Goal: Task Accomplishment & Management: Use online tool/utility

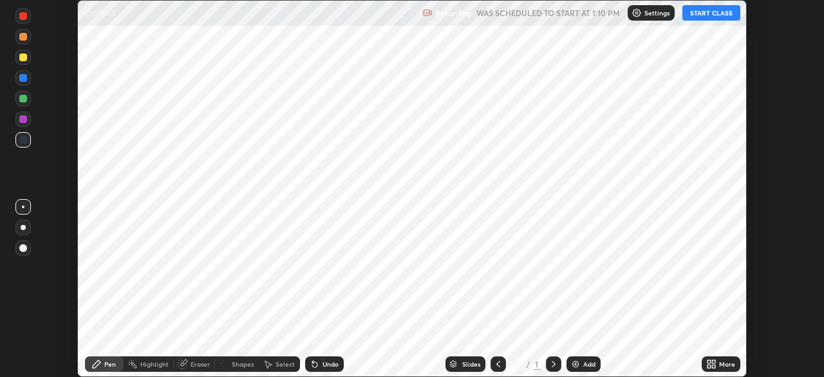
scroll to position [377, 824]
click at [718, 14] on button "START CLASS" at bounding box center [711, 12] width 58 height 15
click at [708, 12] on button "START CLASS" at bounding box center [711, 12] width 58 height 15
click at [716, 12] on button "START CLASS" at bounding box center [711, 12] width 58 height 15
click at [707, 12] on button "START CLASS" at bounding box center [711, 12] width 58 height 15
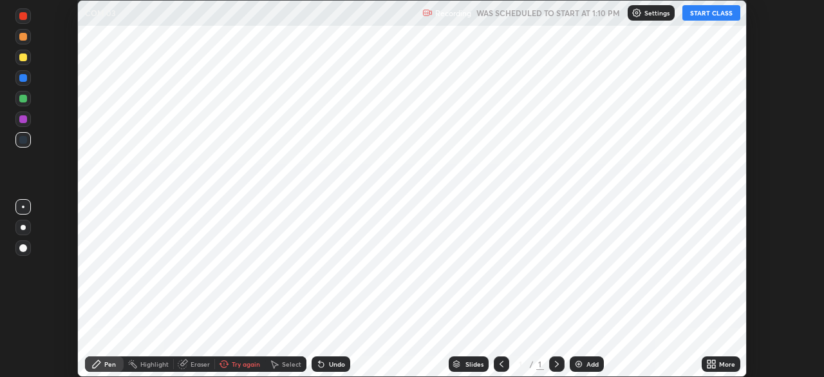
click at [708, 12] on button "START CLASS" at bounding box center [711, 12] width 58 height 15
click at [709, 12] on button "START CLASS" at bounding box center [711, 12] width 58 height 15
click at [708, 13] on button "START CLASS" at bounding box center [711, 12] width 58 height 15
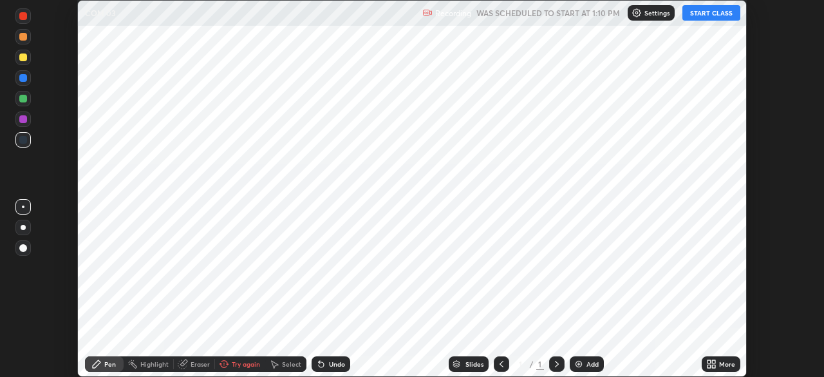
click at [707, 12] on button "START CLASS" at bounding box center [711, 12] width 58 height 15
click at [709, 15] on button "START CLASS" at bounding box center [711, 12] width 58 height 15
click at [729, 12] on button "START CLASS" at bounding box center [711, 12] width 58 height 15
click at [734, 12] on button "START CLASS" at bounding box center [711, 12] width 58 height 15
click at [718, 12] on button "START CLASS" at bounding box center [711, 12] width 58 height 15
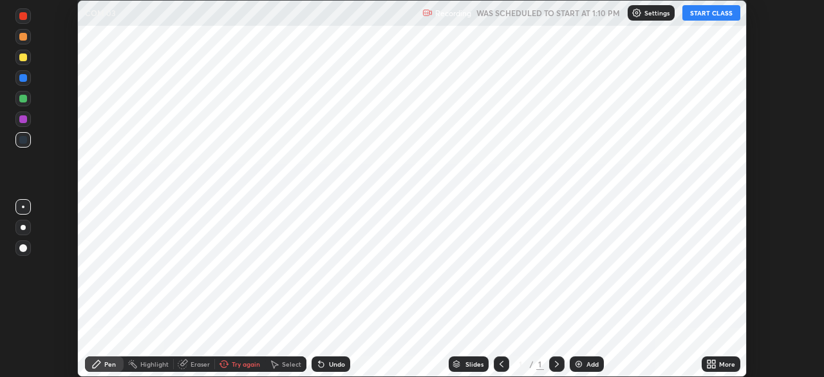
click at [700, 12] on button "START CLASS" at bounding box center [711, 12] width 58 height 15
click at [688, 12] on button "START CLASS" at bounding box center [711, 12] width 58 height 15
click at [655, 13] on p "Settings" at bounding box center [656, 13] width 25 height 6
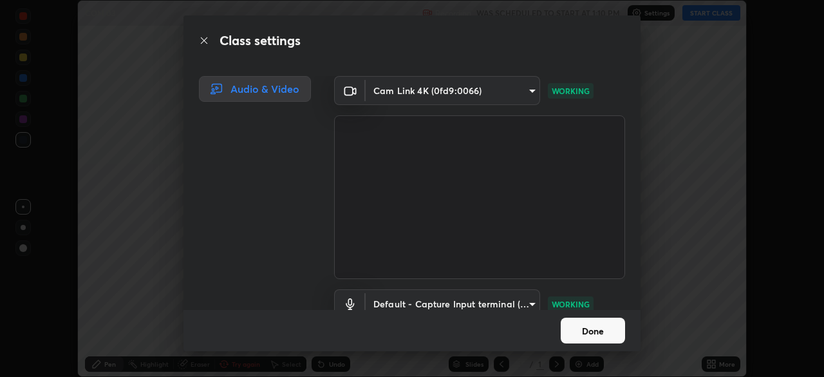
click at [592, 335] on button "Done" at bounding box center [593, 330] width 64 height 26
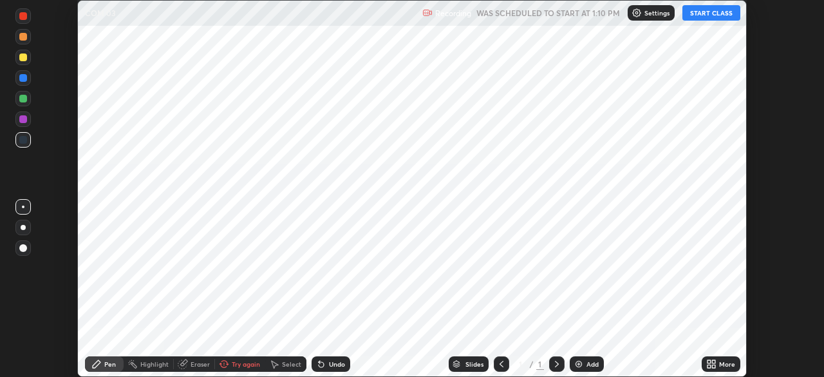
click at [708, 15] on button "START CLASS" at bounding box center [711, 12] width 58 height 15
click at [693, 13] on button "START CLASS" at bounding box center [711, 12] width 58 height 15
click at [710, 12] on button "START CLASS" at bounding box center [711, 12] width 58 height 15
click at [731, 12] on button "START CLASS" at bounding box center [711, 12] width 58 height 15
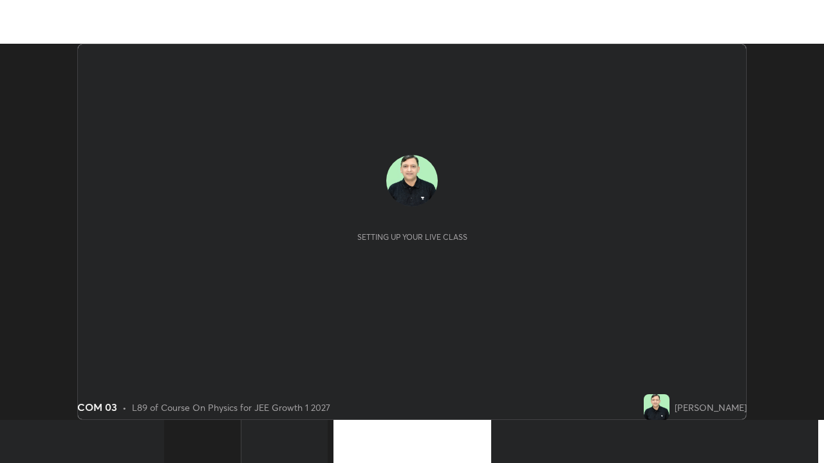
scroll to position [377, 823]
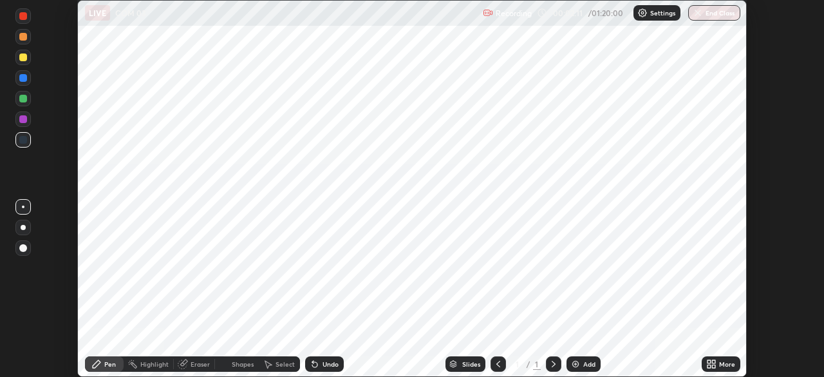
click at [713, 361] on icon at bounding box center [713, 361] width 3 height 3
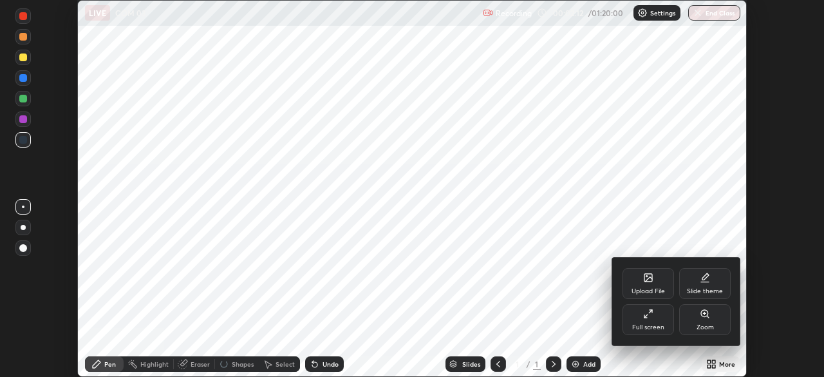
click at [655, 321] on div "Full screen" at bounding box center [647, 319] width 51 height 31
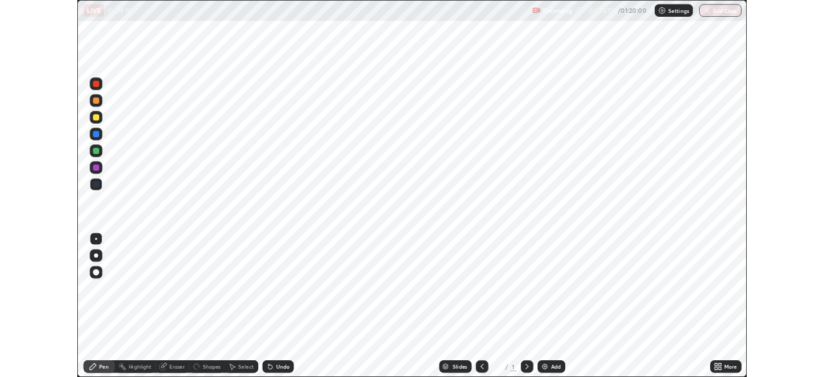
scroll to position [463, 824]
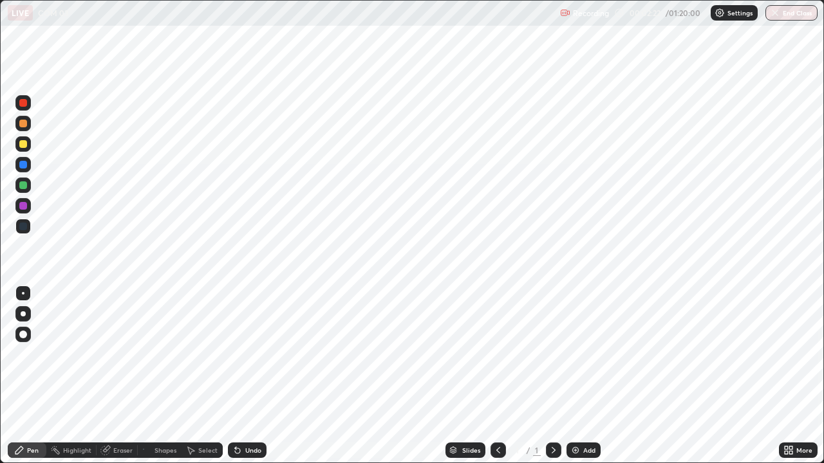
click at [588, 376] on div "Add" at bounding box center [589, 450] width 12 height 6
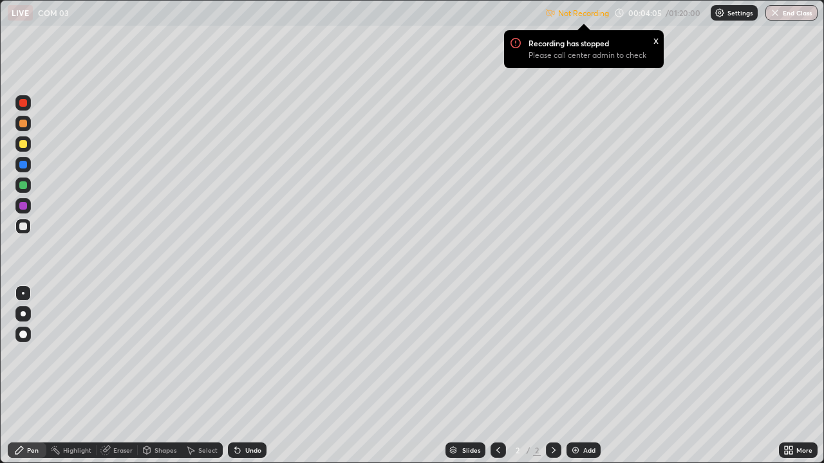
click at [654, 37] on div "x" at bounding box center [655, 40] width 5 height 14
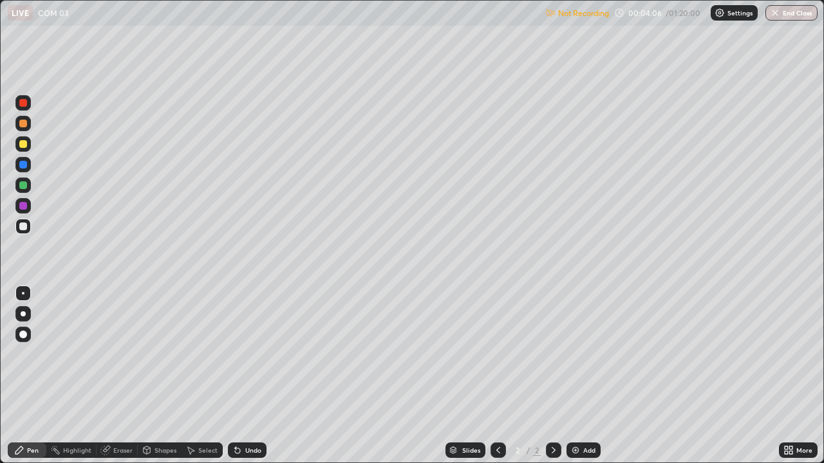
click at [796, 376] on div "More" at bounding box center [804, 450] width 16 height 6
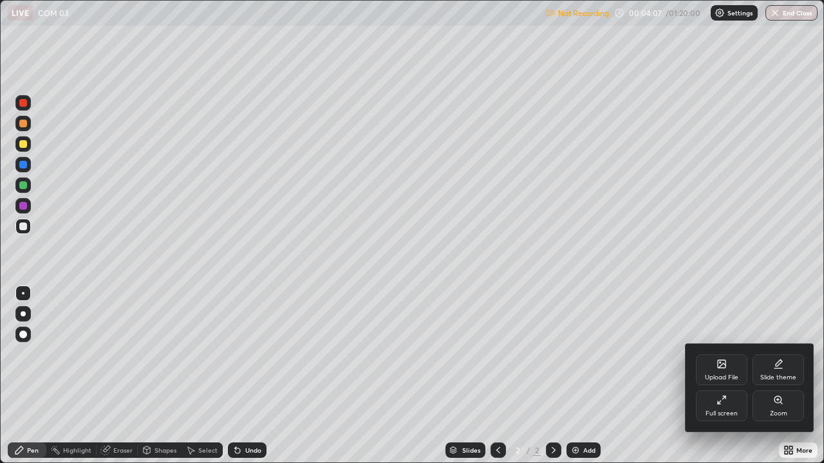
click at [722, 376] on icon at bounding box center [721, 400] width 10 height 10
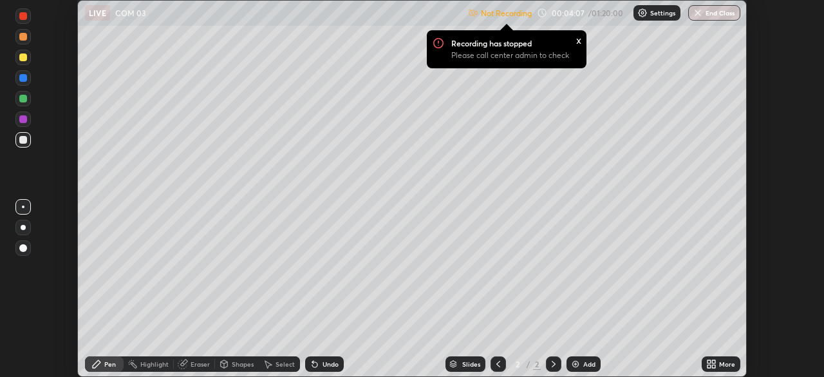
scroll to position [63996, 63549]
click at [577, 40] on div "x" at bounding box center [578, 40] width 5 height 14
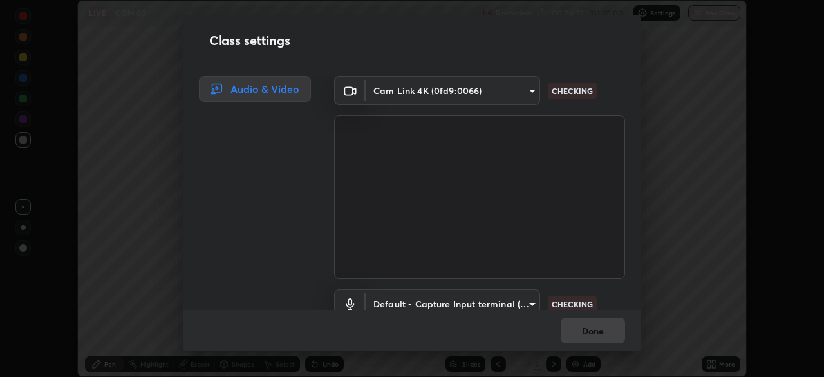
scroll to position [377, 823]
click at [462, 295] on body "Erase all LIVE COM 03 Recording 00:04:29 / 01:20:00 Settings End Class Setting …" at bounding box center [412, 188] width 824 height 377
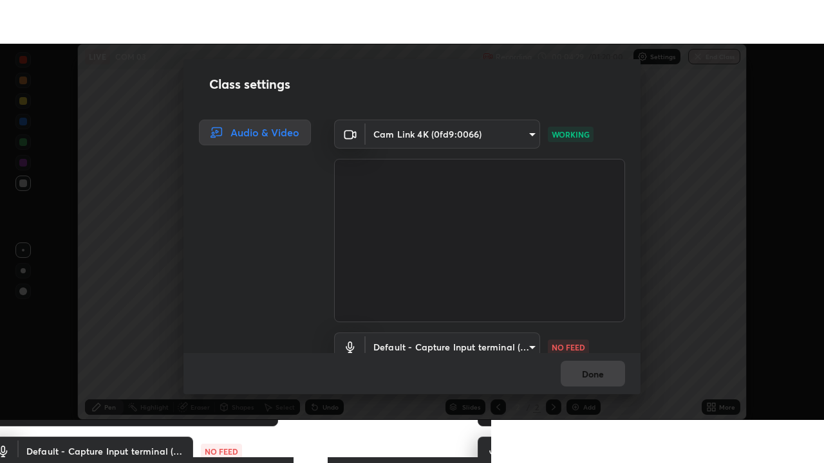
scroll to position [12, 0]
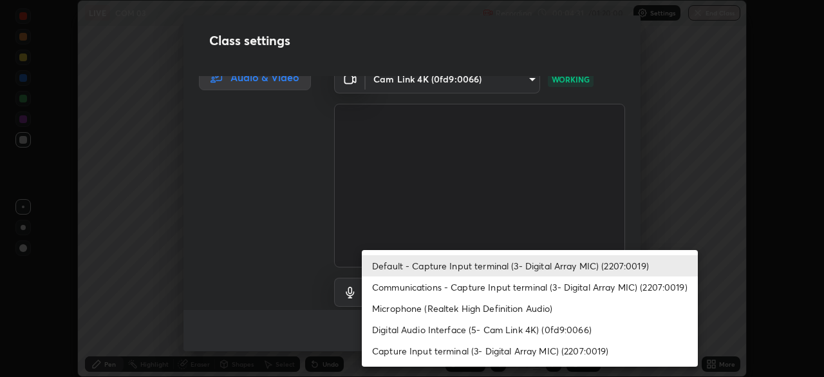
click at [386, 306] on li "Microphone (Realtek High Definition Audio)" at bounding box center [530, 307] width 336 height 21
type input "2537c5e9f6a0ed0f0551ad77b164e52c1a16fde840966550aaf923dc86c53c9c"
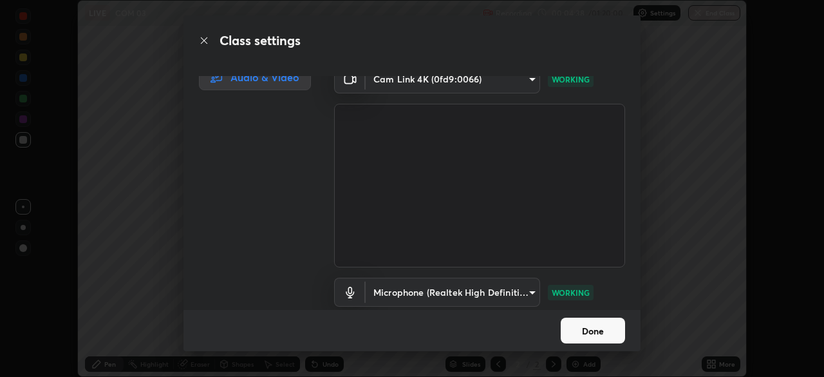
click at [583, 336] on button "Done" at bounding box center [593, 330] width 64 height 26
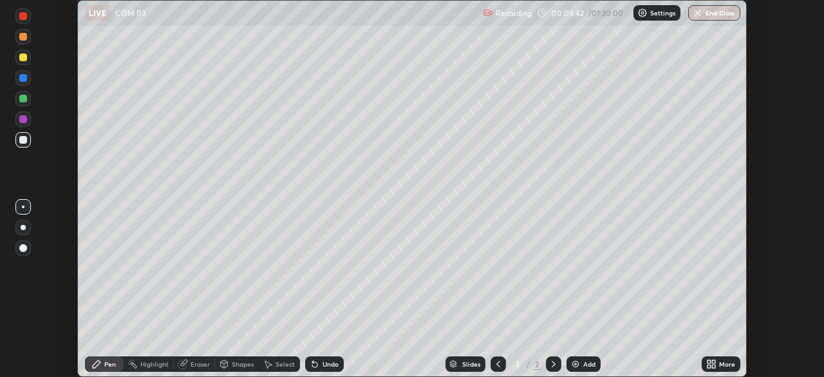
click at [714, 365] on icon at bounding box center [713, 365] width 3 height 3
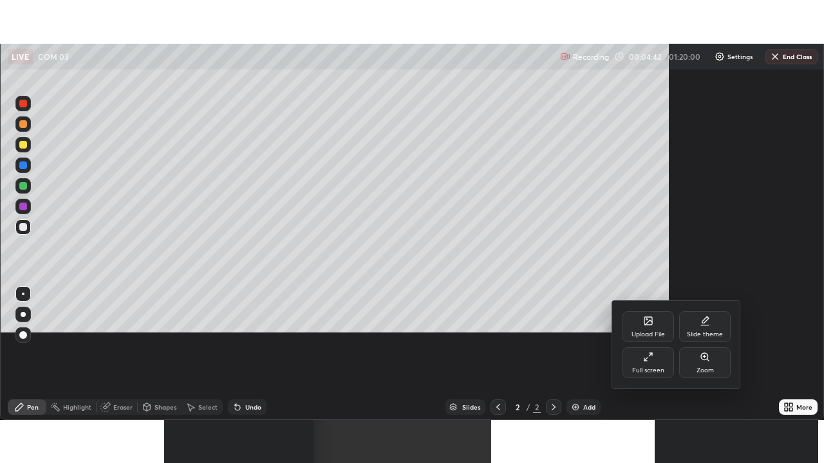
scroll to position [463, 824]
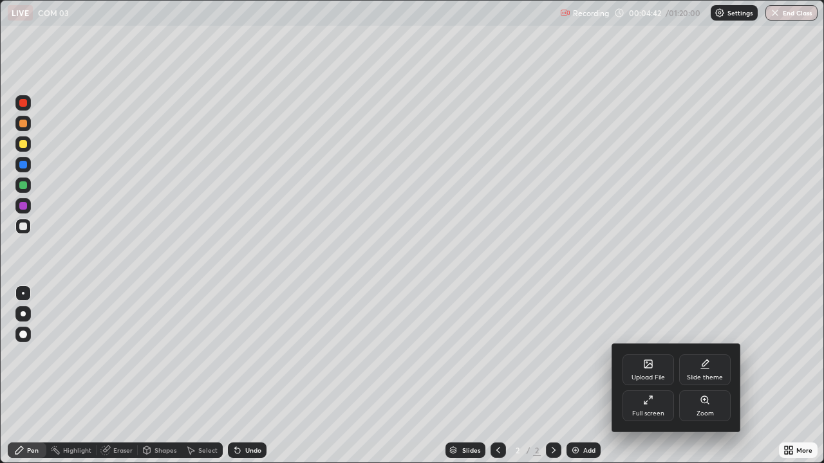
click at [652, 376] on div "Upload File" at bounding box center [647, 378] width 33 height 6
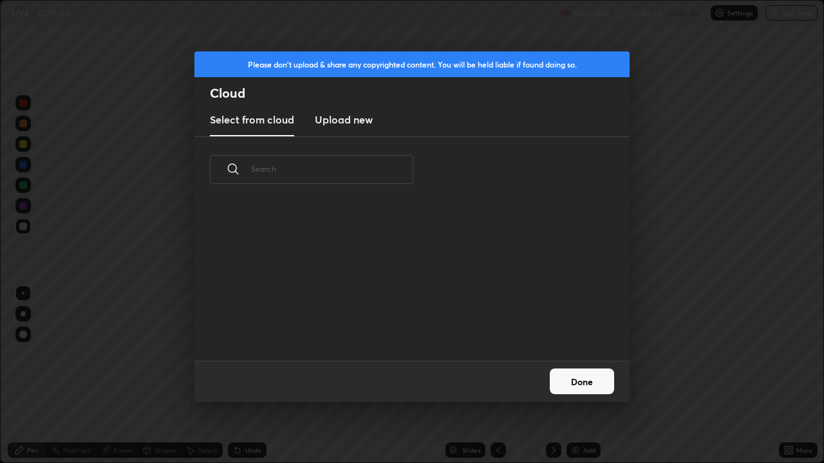
scroll to position [158, 413]
click at [589, 376] on button "Done" at bounding box center [582, 382] width 64 height 26
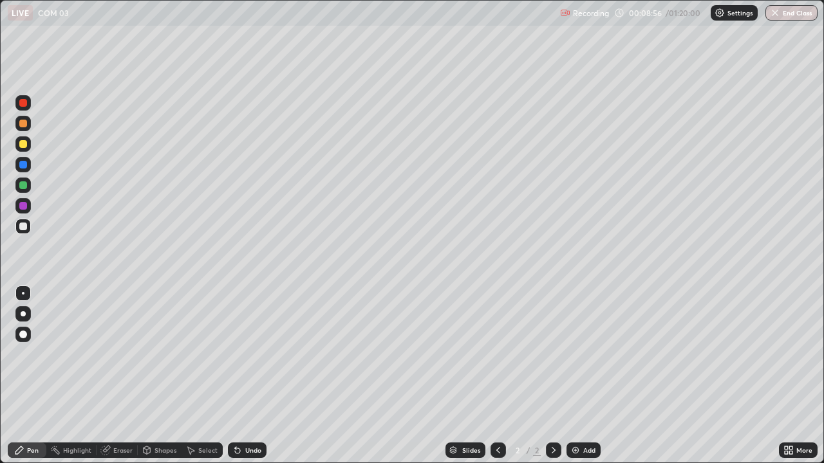
click at [588, 376] on div "Add" at bounding box center [589, 450] width 12 height 6
click at [162, 376] on div "Shapes" at bounding box center [165, 450] width 22 height 6
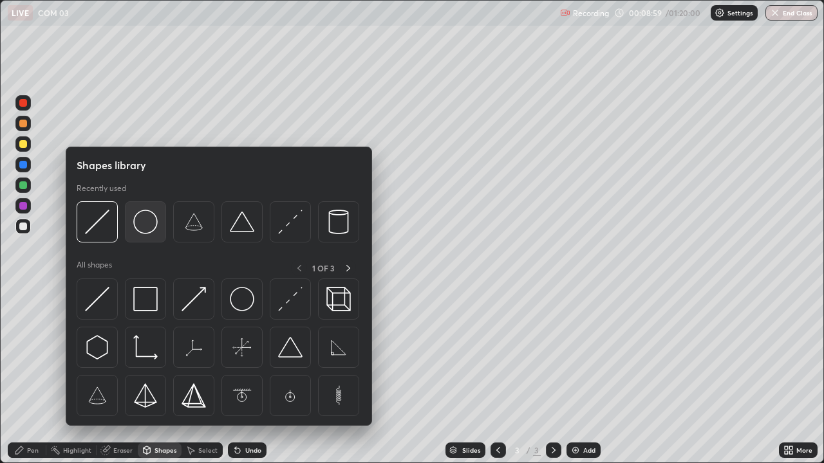
click at [144, 221] on img at bounding box center [145, 222] width 24 height 24
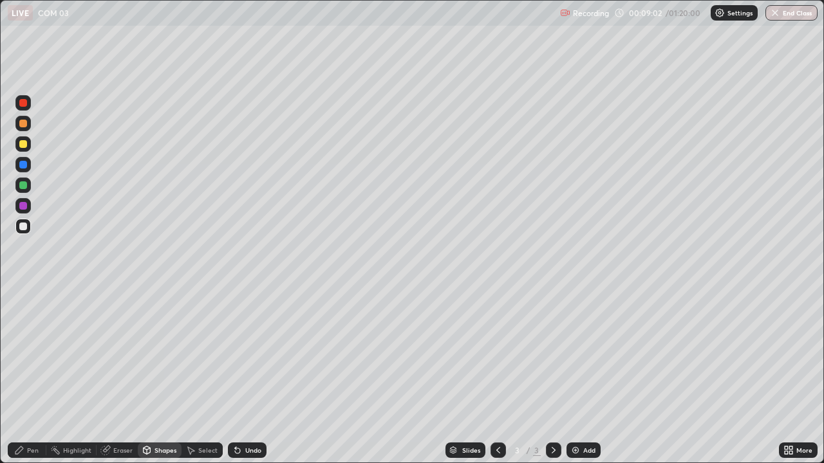
click at [26, 144] on div at bounding box center [23, 144] width 8 height 8
click at [156, 376] on div "Shapes" at bounding box center [165, 450] width 22 height 6
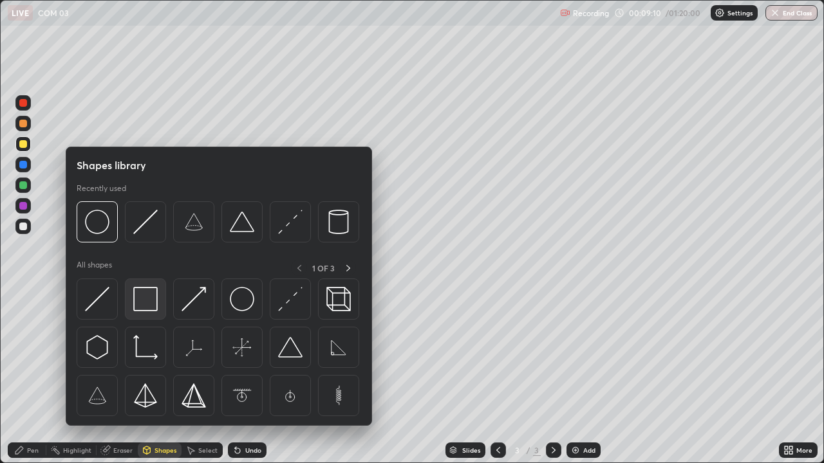
click at [148, 296] on img at bounding box center [145, 299] width 24 height 24
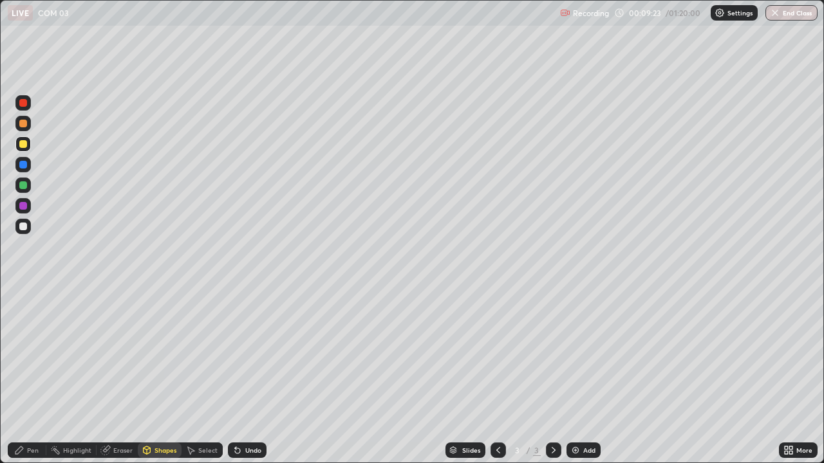
click at [204, 376] on div "Select" at bounding box center [207, 450] width 19 height 6
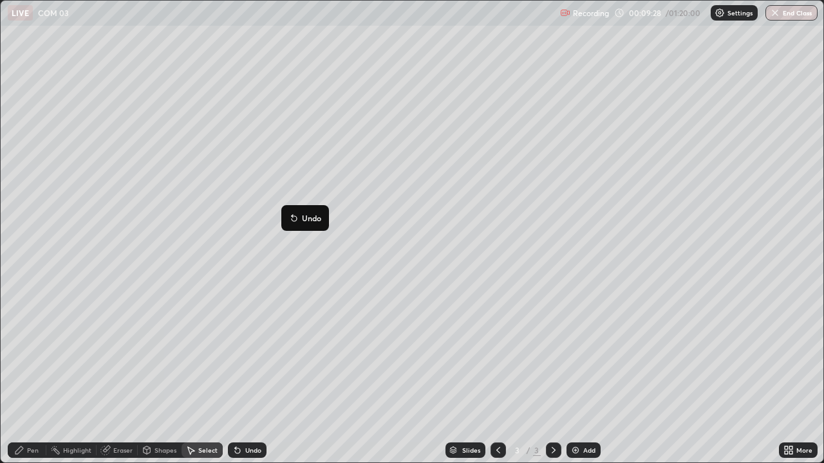
click at [267, 273] on div "0 ° Undo Copy Duplicate Duplicate to new slide Delete" at bounding box center [412, 232] width 823 height 462
click at [31, 376] on div "Pen" at bounding box center [27, 450] width 39 height 15
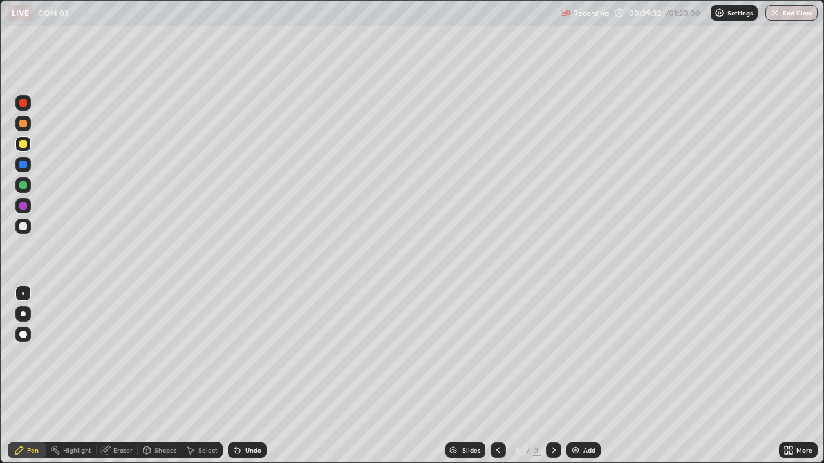
click at [24, 232] on div at bounding box center [22, 226] width 15 height 15
click at [26, 376] on div "Pen" at bounding box center [27, 450] width 39 height 15
click at [249, 376] on div "Undo" at bounding box center [253, 450] width 16 height 6
click at [245, 376] on div "Undo" at bounding box center [253, 450] width 16 height 6
click at [250, 376] on div "Undo" at bounding box center [253, 450] width 16 height 6
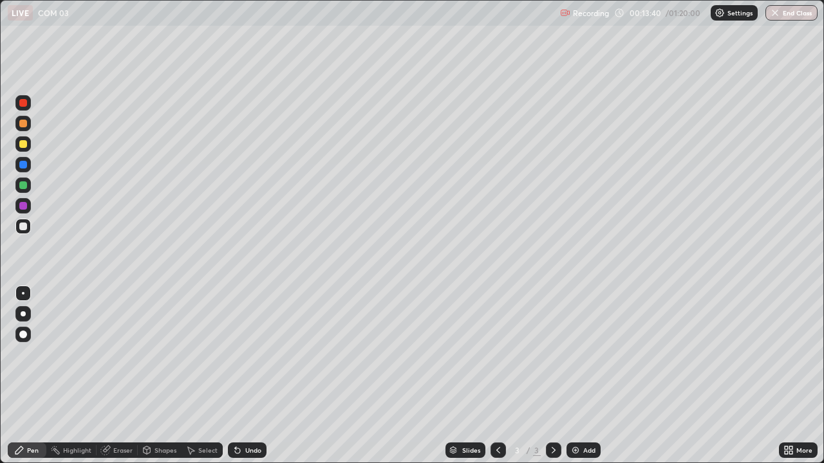
click at [250, 376] on div "Undo" at bounding box center [253, 450] width 16 height 6
click at [588, 376] on div "Add" at bounding box center [589, 450] width 12 height 6
click at [24, 146] on div at bounding box center [23, 144] width 8 height 8
click at [252, 376] on div "Undo" at bounding box center [253, 450] width 16 height 6
click at [121, 376] on div "Eraser" at bounding box center [122, 450] width 19 height 6
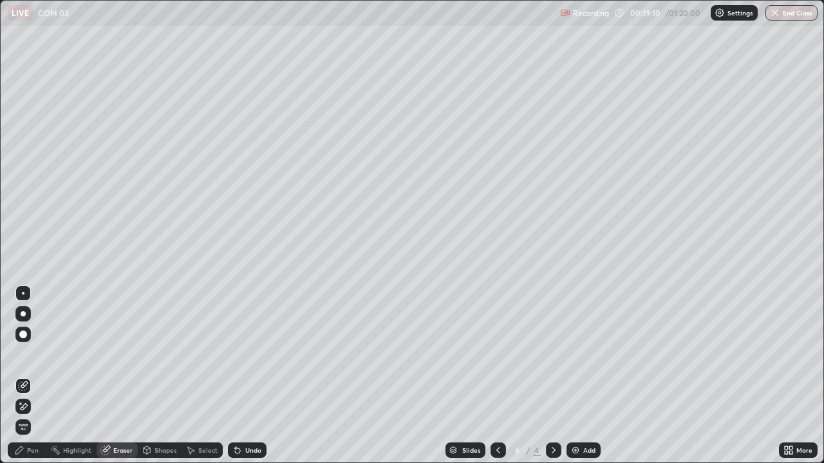
click at [32, 376] on div "Pen" at bounding box center [27, 450] width 39 height 15
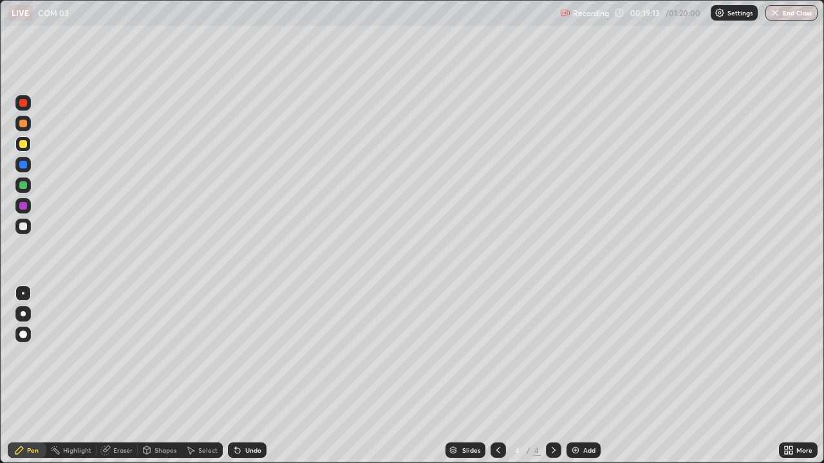
click at [25, 226] on div at bounding box center [23, 227] width 8 height 8
click at [585, 376] on div "Add" at bounding box center [589, 450] width 12 height 6
click at [23, 145] on div at bounding box center [23, 144] width 8 height 8
click at [21, 229] on div at bounding box center [23, 227] width 8 height 8
click at [248, 376] on div "Undo" at bounding box center [253, 450] width 16 height 6
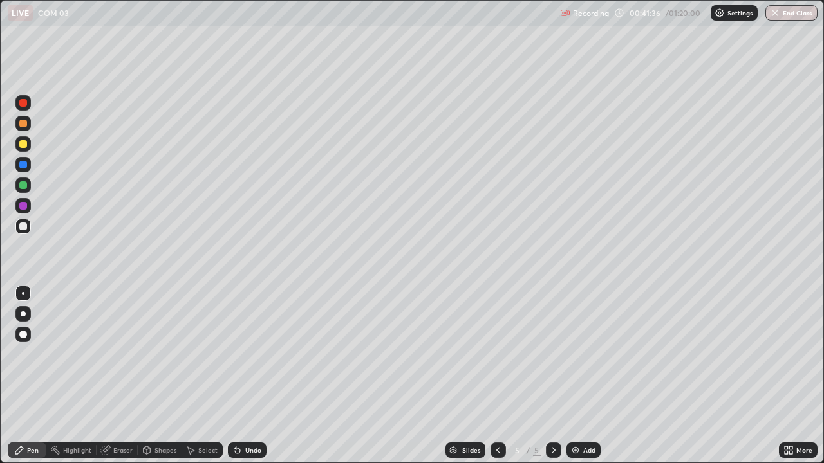
click at [247, 376] on div "Undo" at bounding box center [253, 450] width 16 height 6
click at [246, 376] on div "Undo" at bounding box center [253, 450] width 16 height 6
click at [247, 376] on div "Undo" at bounding box center [253, 450] width 16 height 6
click at [246, 376] on div "Undo" at bounding box center [253, 450] width 16 height 6
click at [245, 376] on div "Undo" at bounding box center [253, 450] width 16 height 6
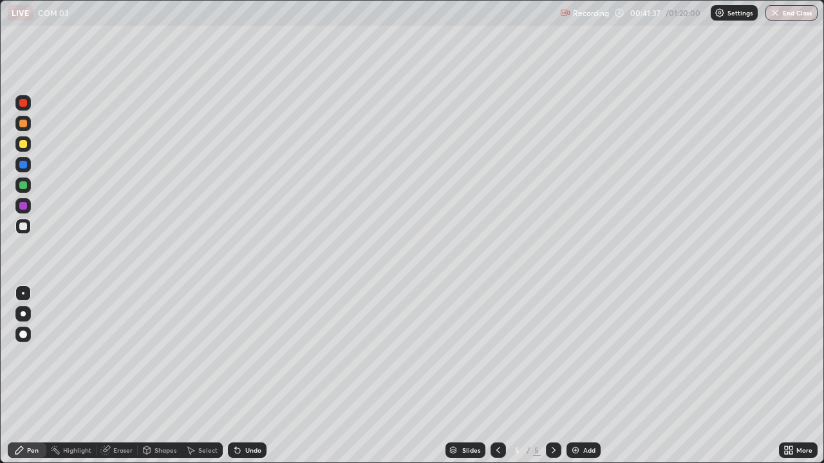
click at [245, 376] on div "Undo" at bounding box center [253, 450] width 16 height 6
click at [247, 376] on div "Undo" at bounding box center [253, 450] width 16 height 6
click at [245, 376] on div "Undo" at bounding box center [253, 450] width 16 height 6
click at [588, 376] on div "Add" at bounding box center [589, 450] width 12 height 6
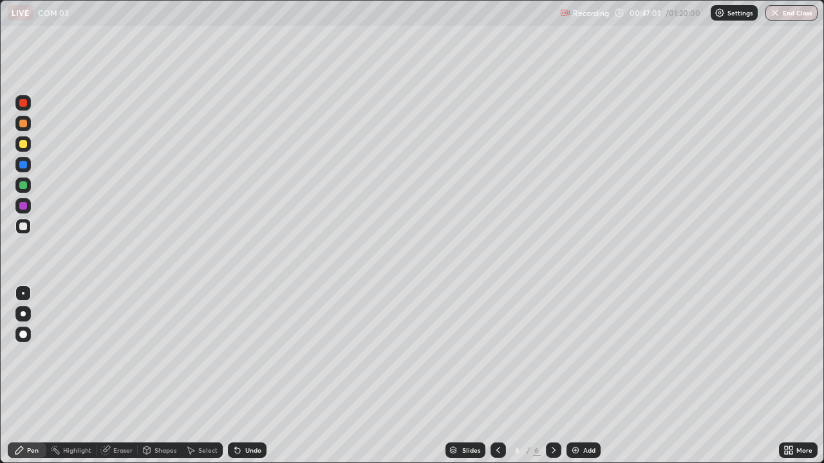
click at [22, 146] on div at bounding box center [23, 144] width 8 height 8
click at [24, 229] on div at bounding box center [23, 227] width 8 height 8
click at [580, 376] on div "Add" at bounding box center [583, 450] width 34 height 15
click at [27, 150] on div at bounding box center [22, 143] width 15 height 15
click at [24, 225] on div at bounding box center [23, 227] width 8 height 8
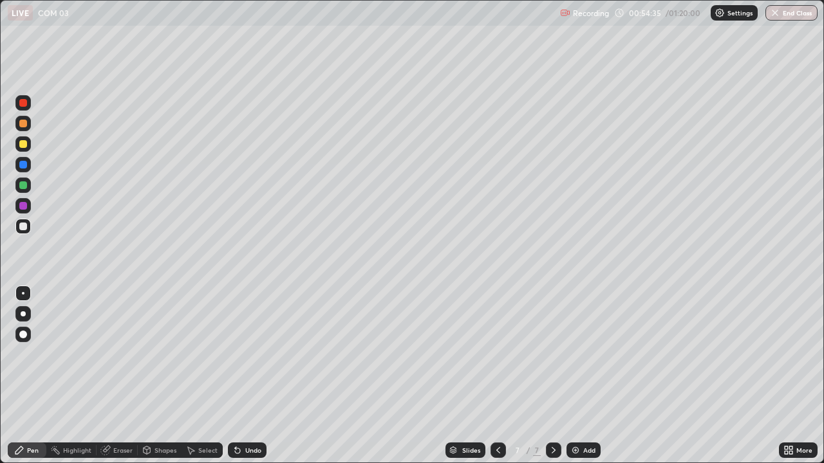
click at [24, 147] on div at bounding box center [23, 144] width 8 height 8
click at [26, 229] on div at bounding box center [23, 227] width 8 height 8
click at [23, 143] on div at bounding box center [23, 144] width 8 height 8
click at [21, 228] on div at bounding box center [23, 227] width 8 height 8
click at [23, 143] on div at bounding box center [23, 144] width 8 height 8
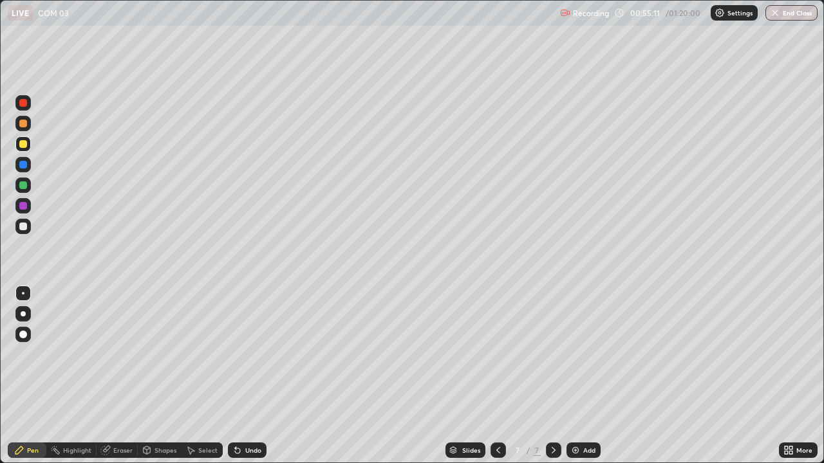
click at [24, 228] on div at bounding box center [23, 227] width 8 height 8
click at [29, 335] on div at bounding box center [22, 334] width 15 height 15
click at [20, 151] on div at bounding box center [22, 143] width 15 height 15
click at [30, 294] on div at bounding box center [22, 293] width 15 height 15
click at [23, 227] on div at bounding box center [23, 227] width 8 height 8
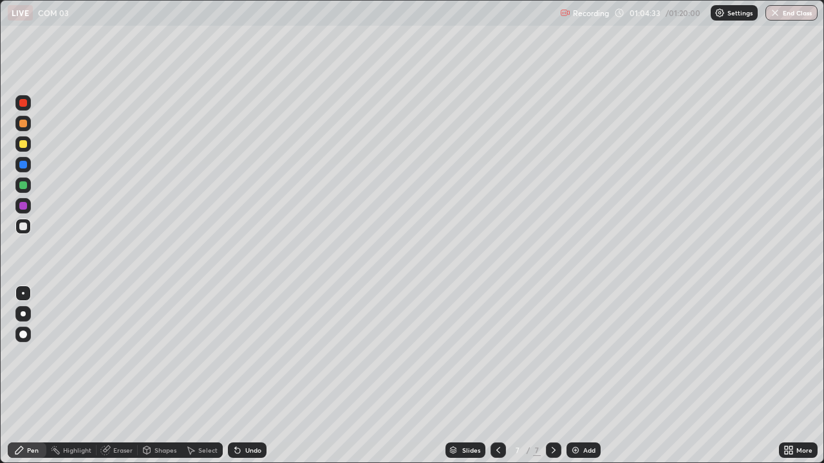
click at [585, 376] on div "Add" at bounding box center [583, 450] width 34 height 15
click at [22, 144] on div at bounding box center [23, 144] width 8 height 8
click at [20, 227] on div at bounding box center [23, 227] width 8 height 8
click at [23, 145] on div at bounding box center [23, 144] width 8 height 8
click at [22, 229] on div at bounding box center [23, 227] width 8 height 8
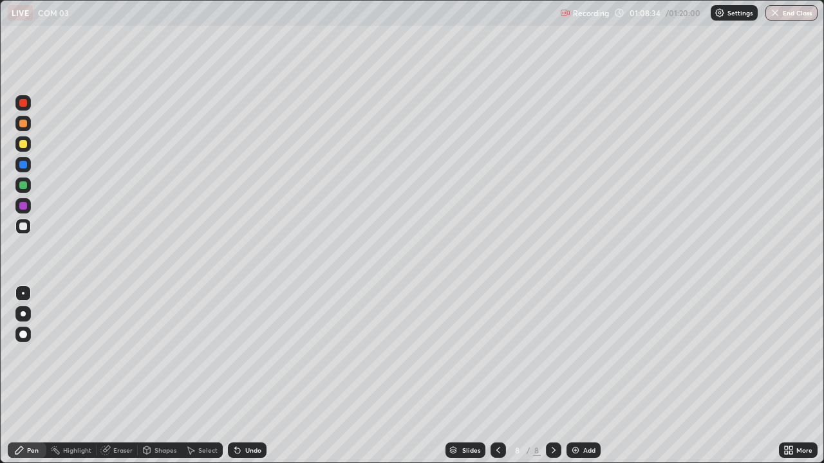
click at [781, 12] on button "End Class" at bounding box center [791, 12] width 52 height 15
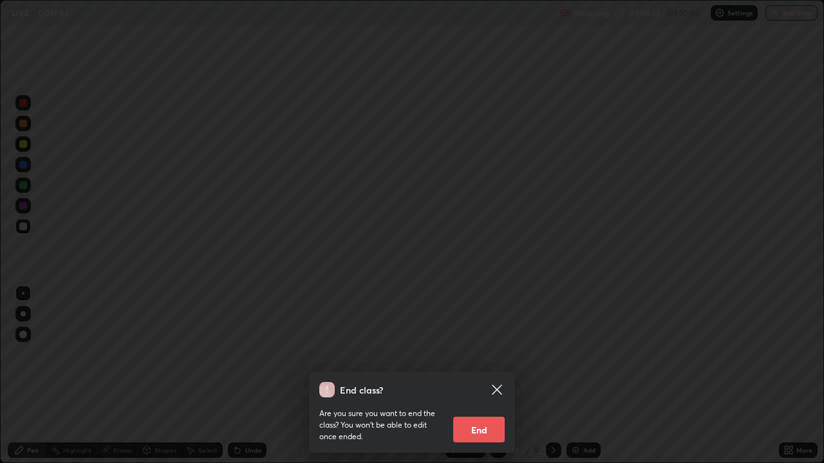
click at [476, 376] on button "End" at bounding box center [478, 430] width 51 height 26
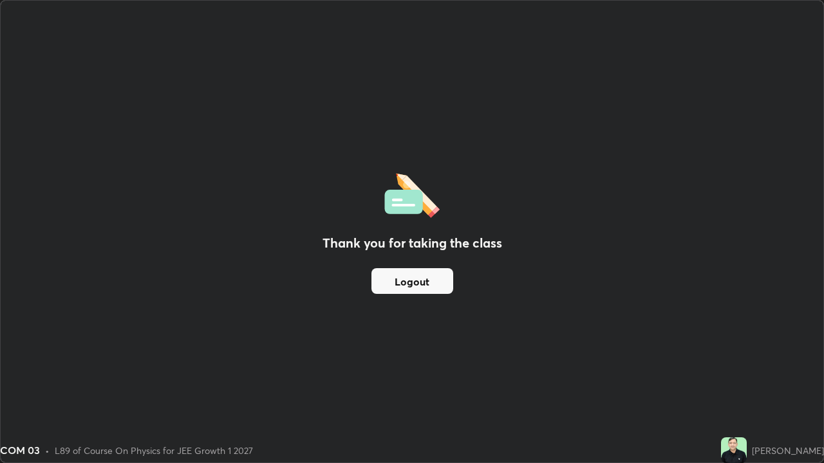
click at [414, 286] on button "Logout" at bounding box center [412, 281] width 82 height 26
